Goal: Task Accomplishment & Management: Manage account settings

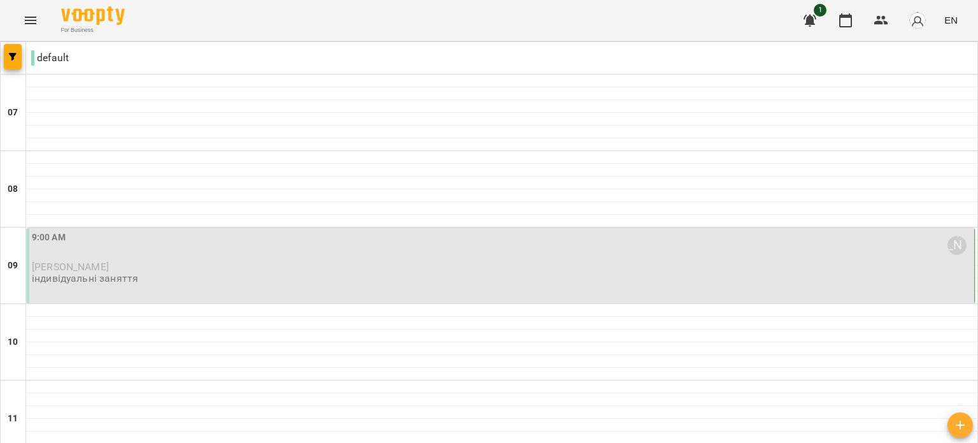
click at [199, 261] on p "[PERSON_NAME]" at bounding box center [502, 266] width 940 height 11
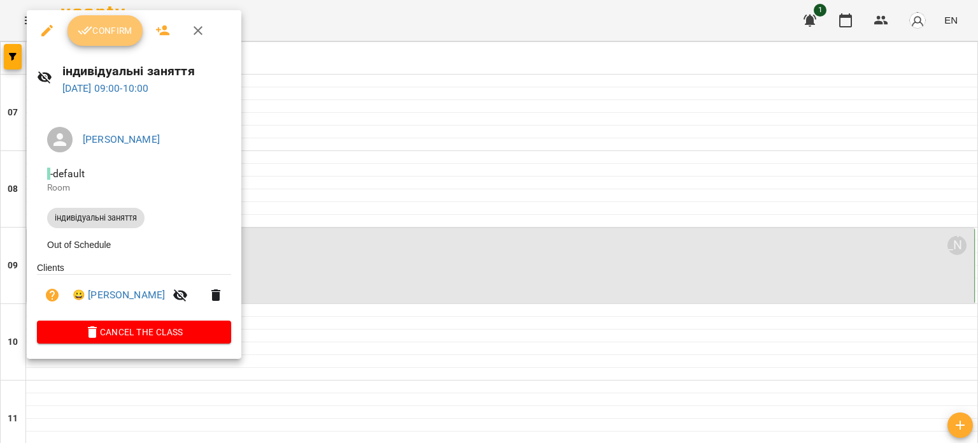
click at [118, 32] on span "Confirm" at bounding box center [105, 30] width 55 height 15
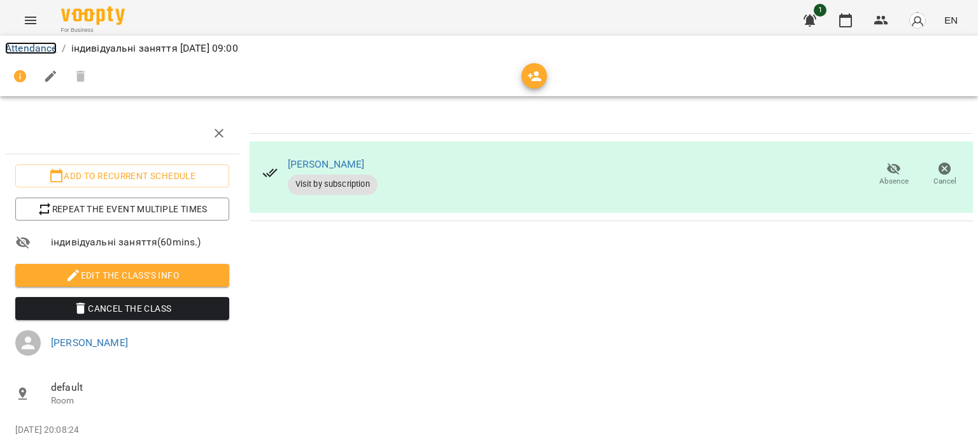
click at [38, 50] on link "Attendance" at bounding box center [31, 48] width 52 height 12
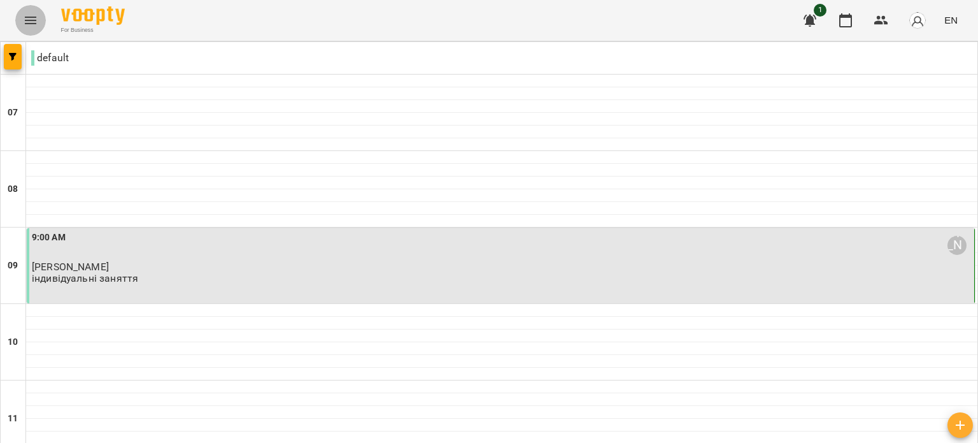
click at [38, 15] on button "Menu" at bounding box center [30, 20] width 31 height 31
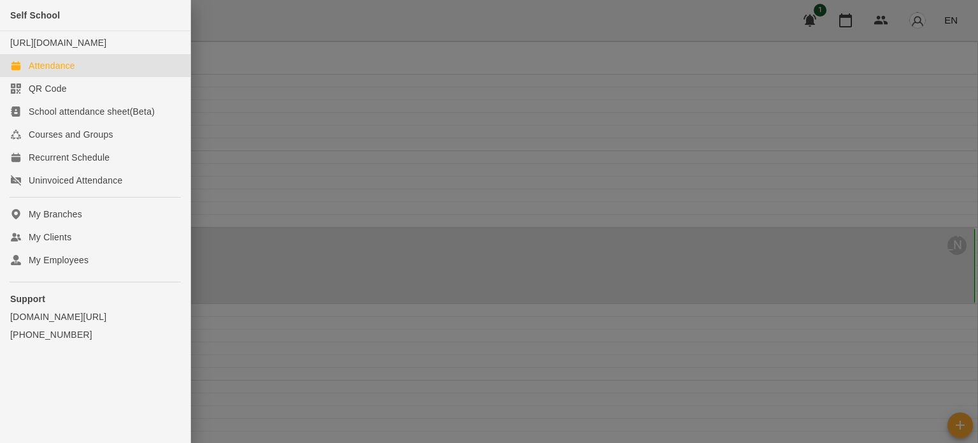
click at [926, 20] on div at bounding box center [489, 221] width 978 height 443
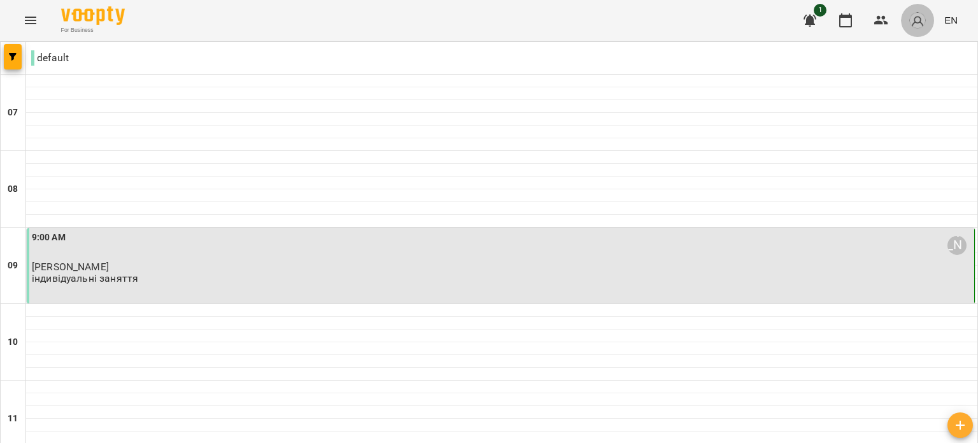
click at [921, 22] on img "button" at bounding box center [918, 20] width 18 height 18
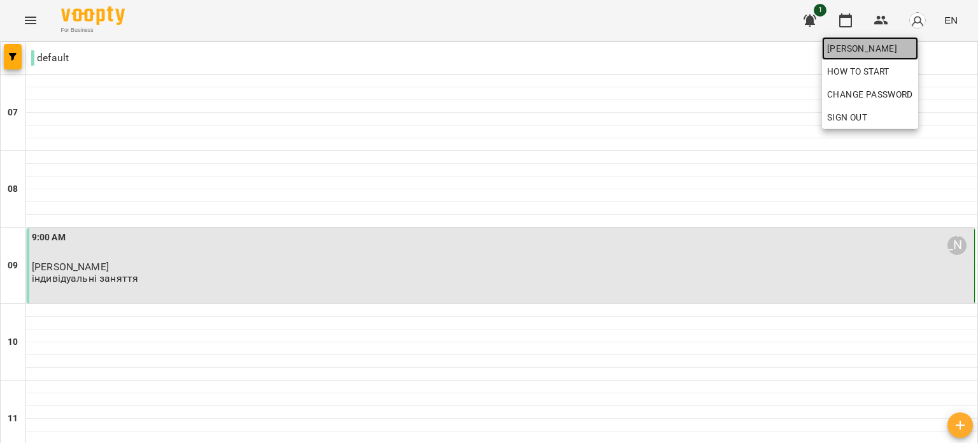
click at [913, 52] on span "[PERSON_NAME]" at bounding box center [870, 48] width 86 height 15
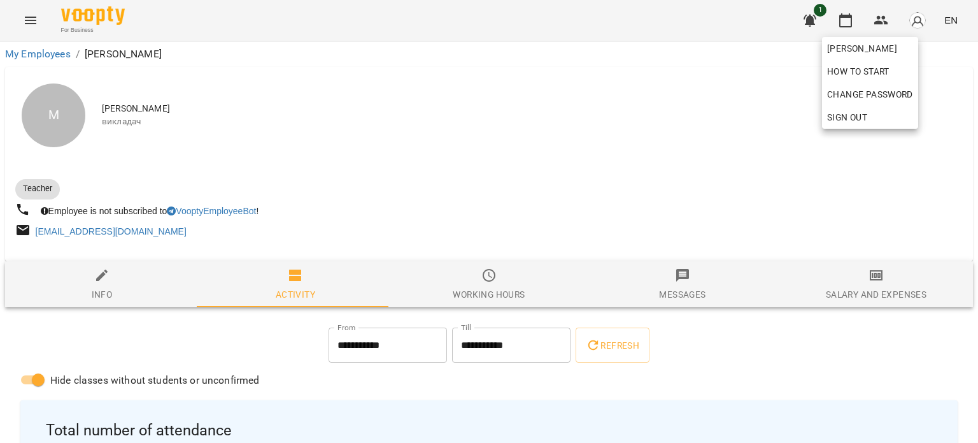
click at [648, 190] on div at bounding box center [489, 221] width 978 height 443
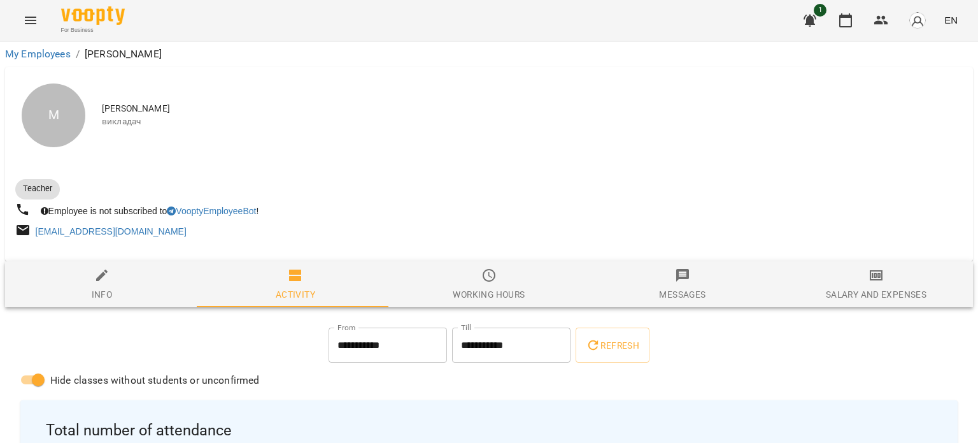
click at [22, 30] on button "Menu" at bounding box center [30, 20] width 31 height 31
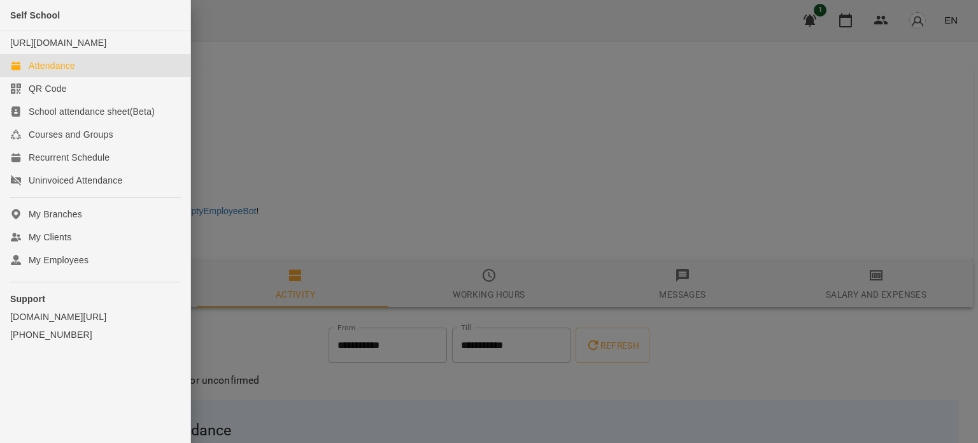
click at [46, 72] on div "Attendance" at bounding box center [52, 65] width 46 height 13
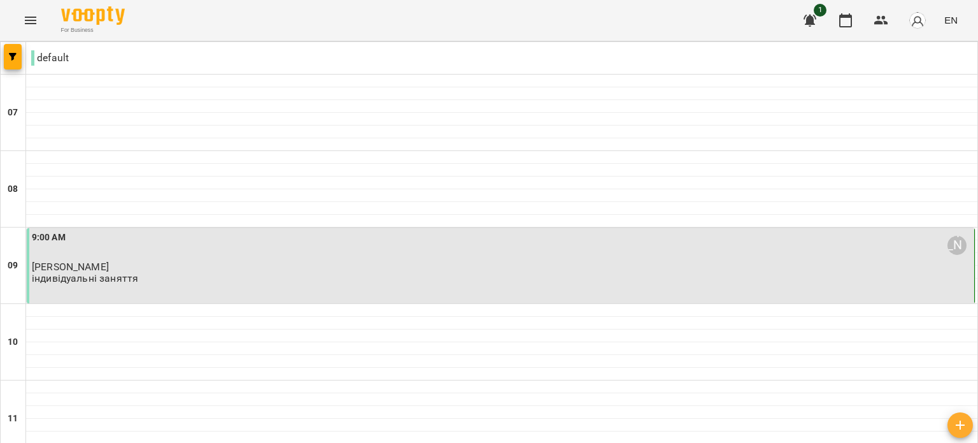
scroll to position [939, 0]
